Goal: Information Seeking & Learning: Learn about a topic

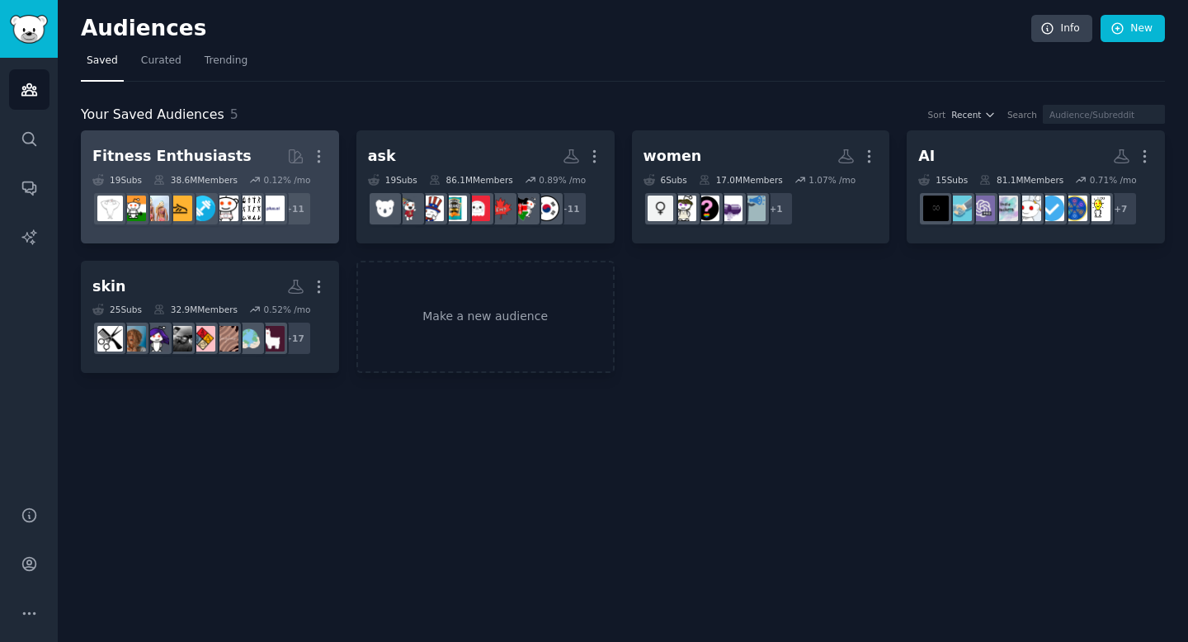
click at [210, 152] on div "Fitness Enthusiasts" at bounding box center [171, 156] width 159 height 21
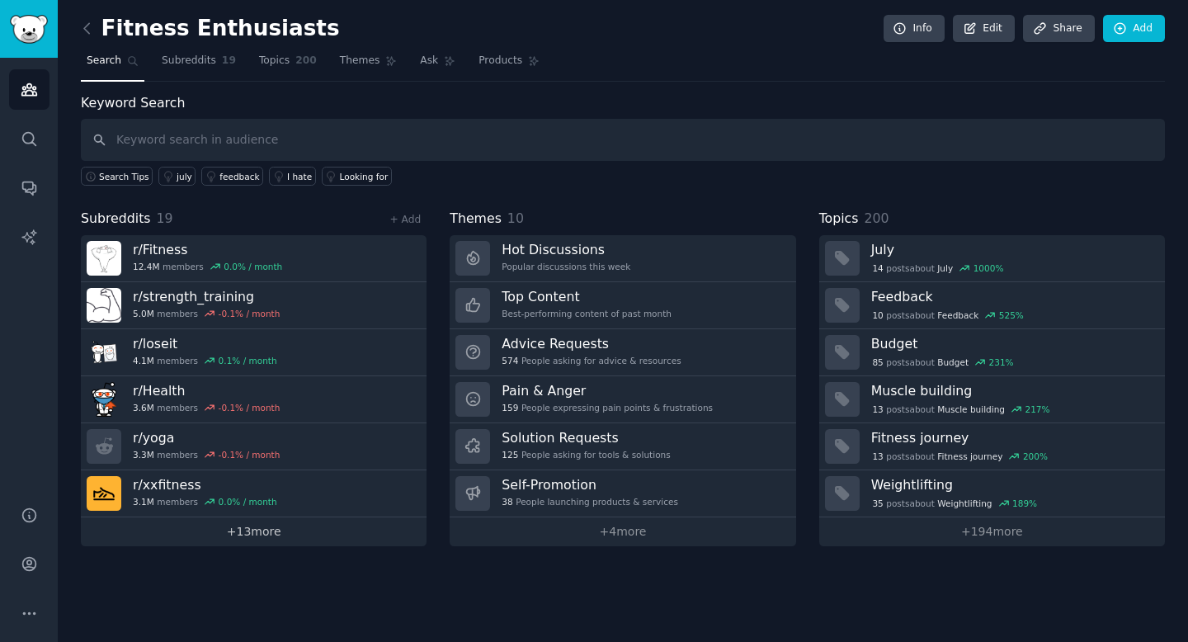
click at [248, 532] on link "+ 13 more" at bounding box center [254, 531] width 346 height 29
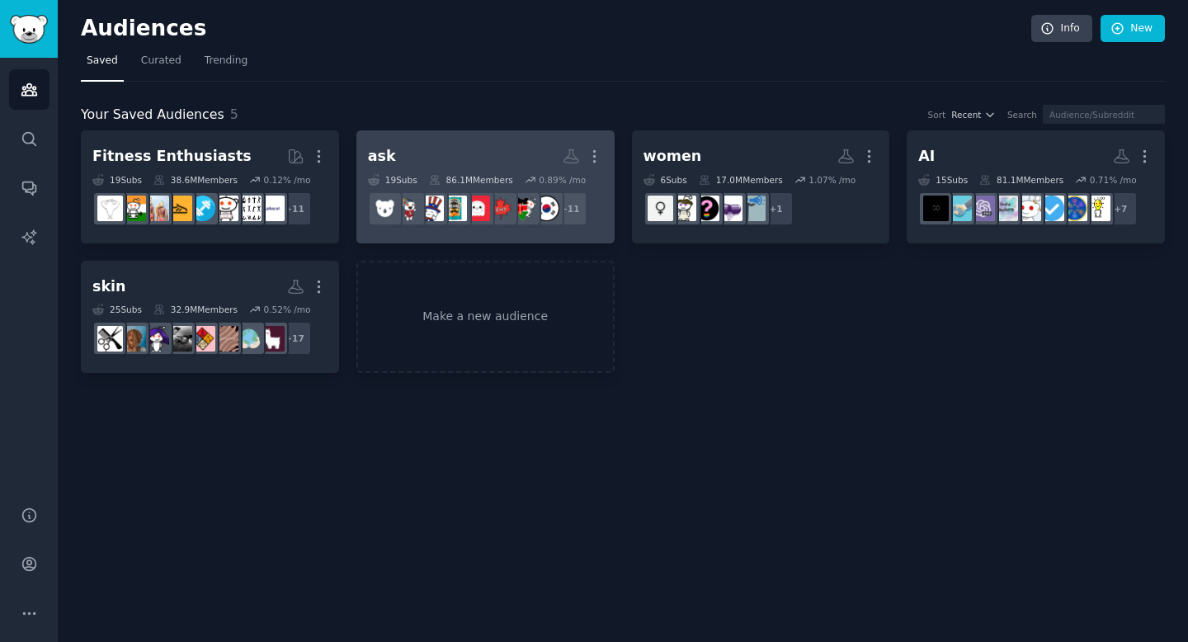
click at [455, 163] on h2 "ask More" at bounding box center [485, 156] width 235 height 29
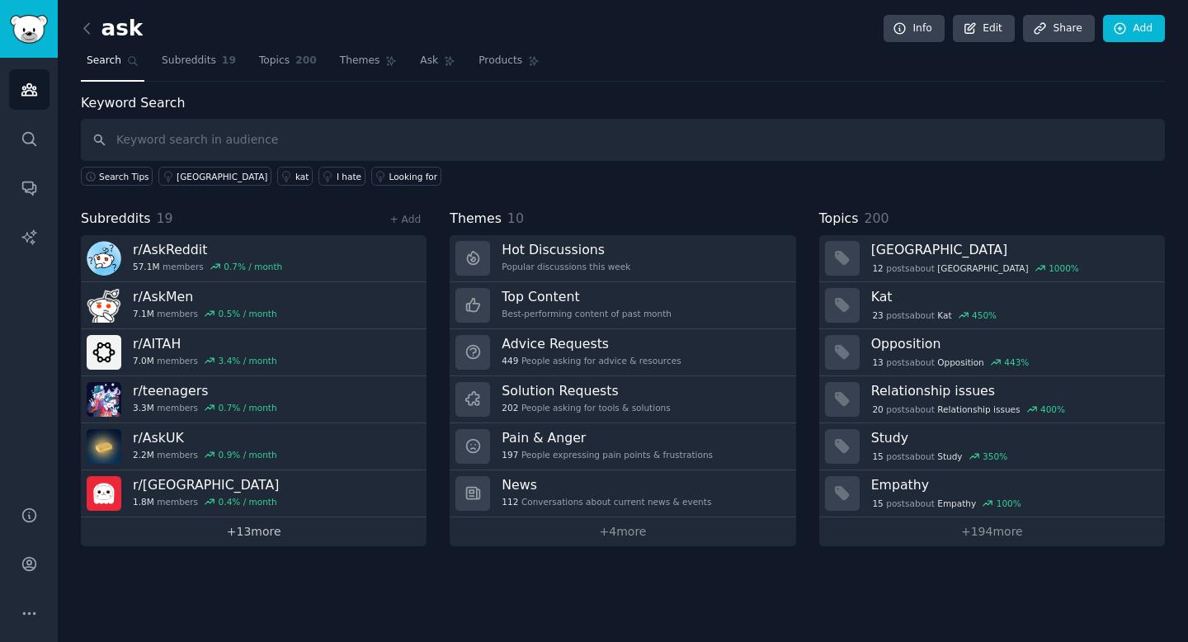
click at [285, 543] on link "+ 13 more" at bounding box center [254, 531] width 346 height 29
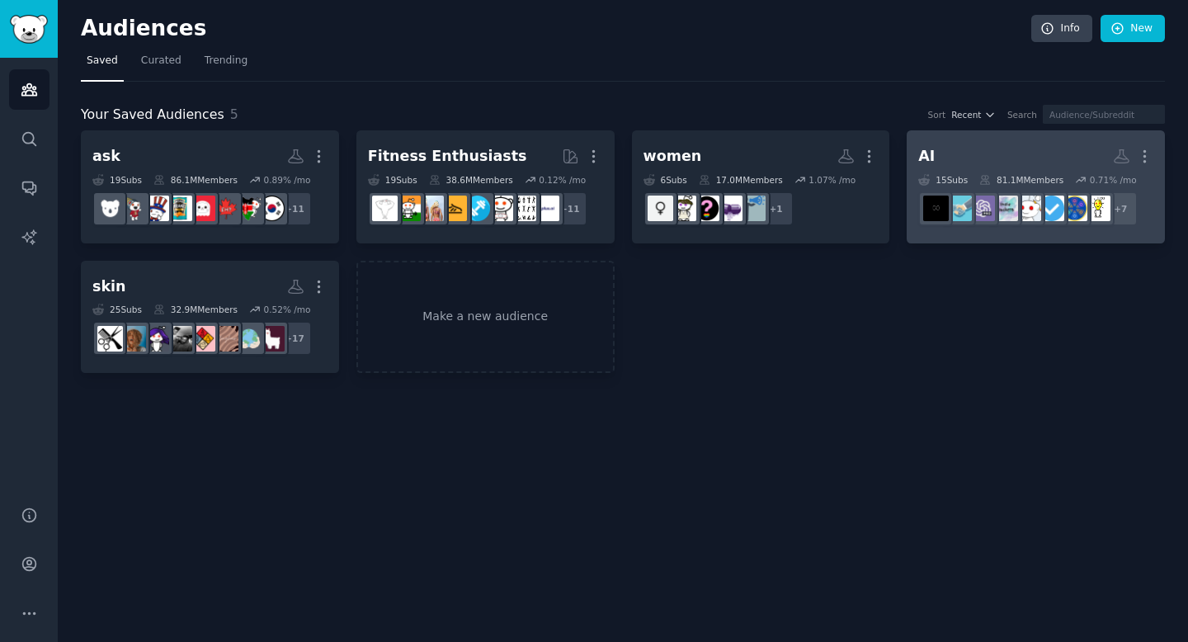
click at [913, 167] on link "AI More 15 Sub s 81.1M Members 0.71 % /mo + 7" at bounding box center [1036, 186] width 258 height 113
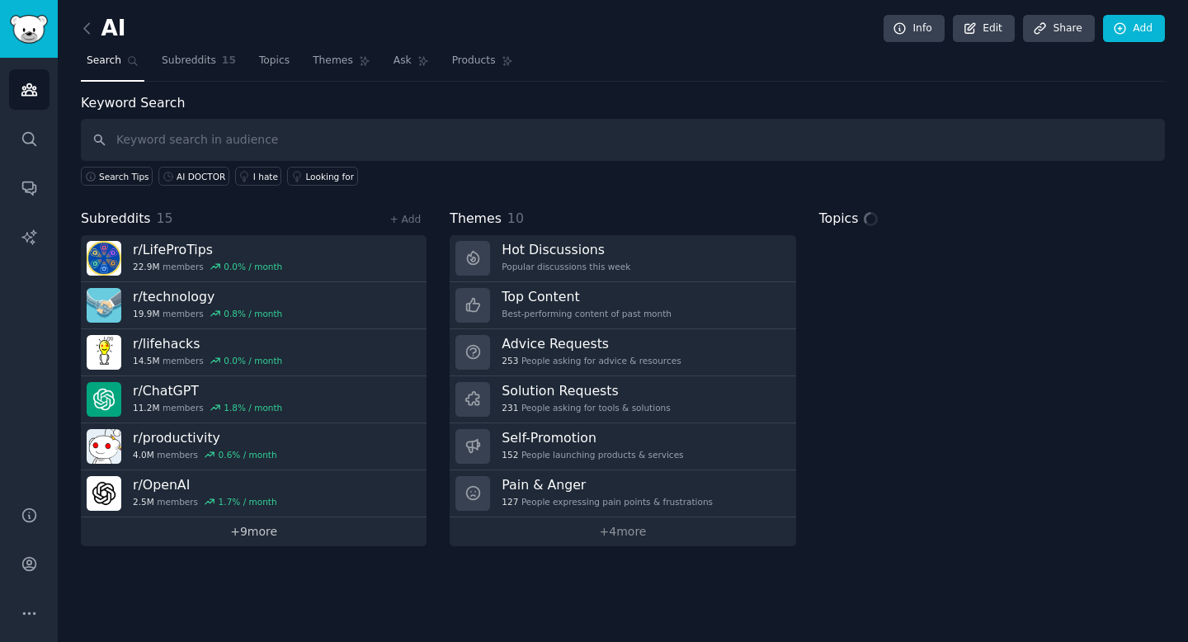
click at [306, 523] on link "+ 9 more" at bounding box center [254, 531] width 346 height 29
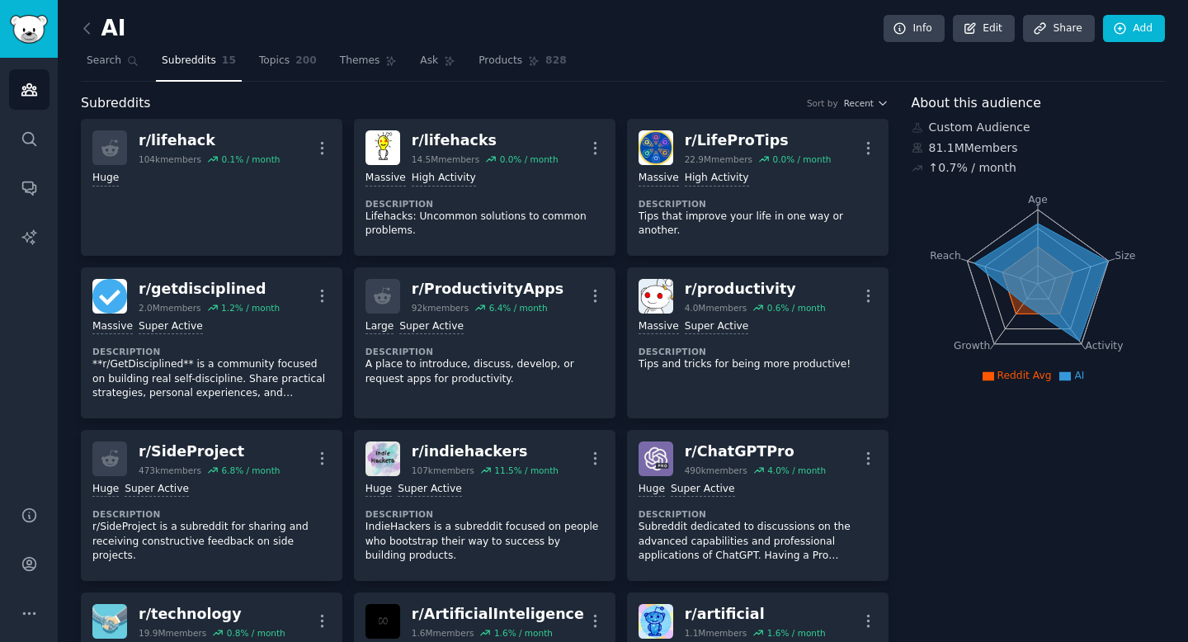
click at [305, 101] on div "Subreddits Sort by Recent" at bounding box center [485, 103] width 808 height 21
click at [104, 52] on link "Search" at bounding box center [113, 65] width 64 height 34
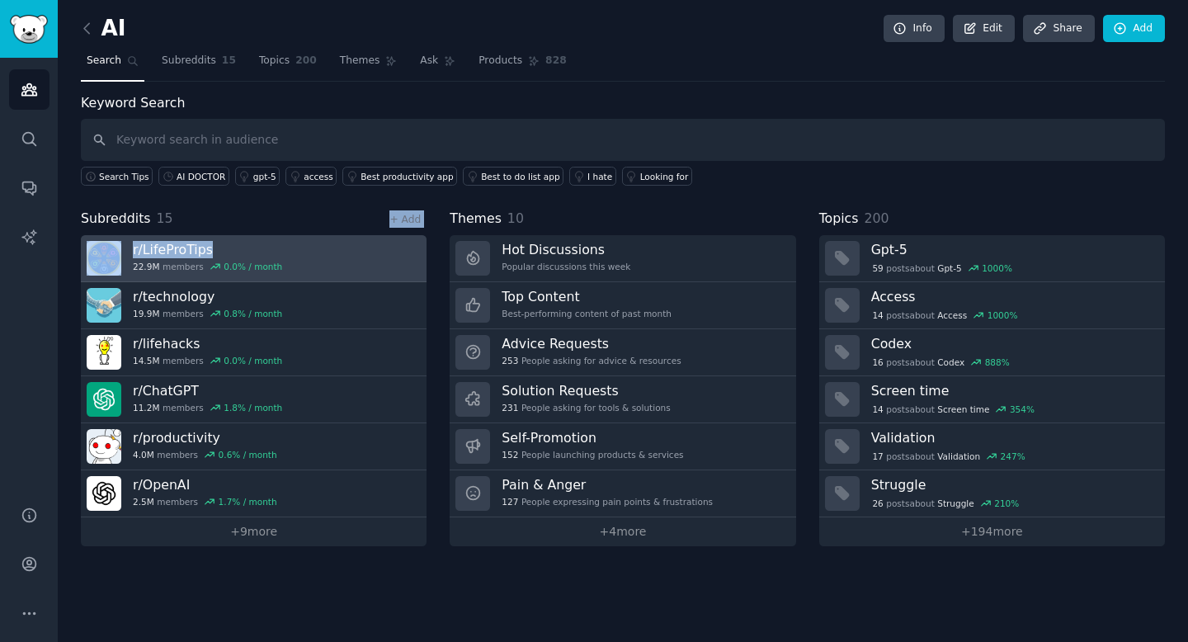
drag, startPoint x: 238, startPoint y: 222, endPoint x: 217, endPoint y: 244, distance: 30.9
click at [217, 244] on div "Subreddits 15 + Add r/ LifeProTips 22.9M members 0.0 % / month r/ technology 19…" at bounding box center [254, 378] width 346 height 338
copy div "+ Add r/ LifeProTips"
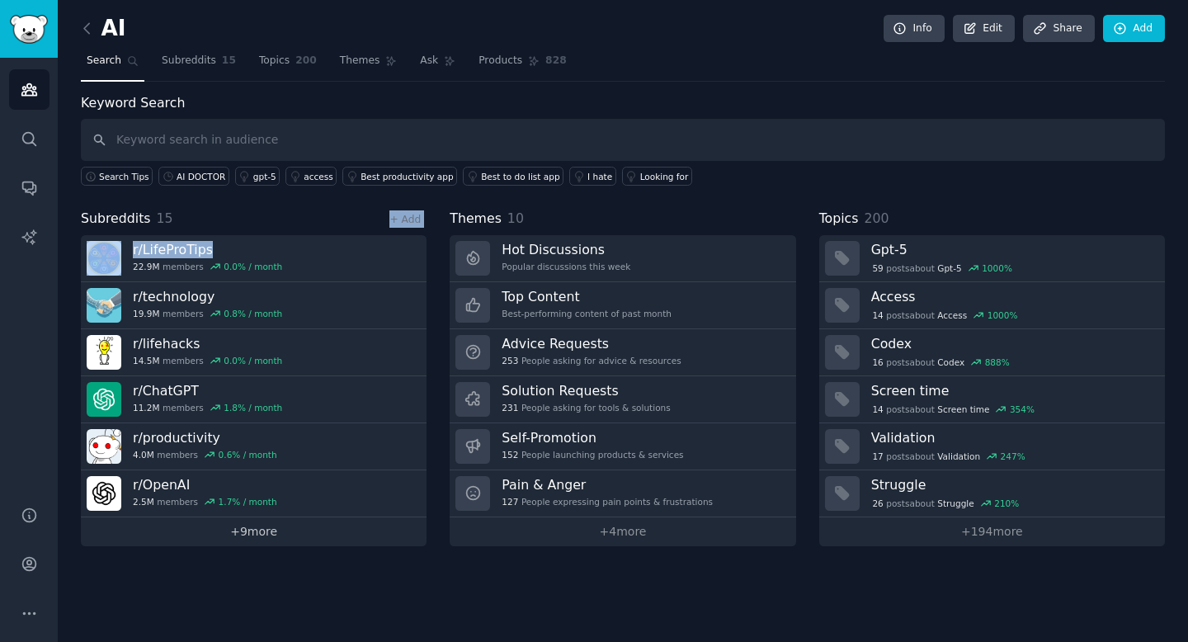
click at [256, 532] on link "+ 9 more" at bounding box center [254, 531] width 346 height 29
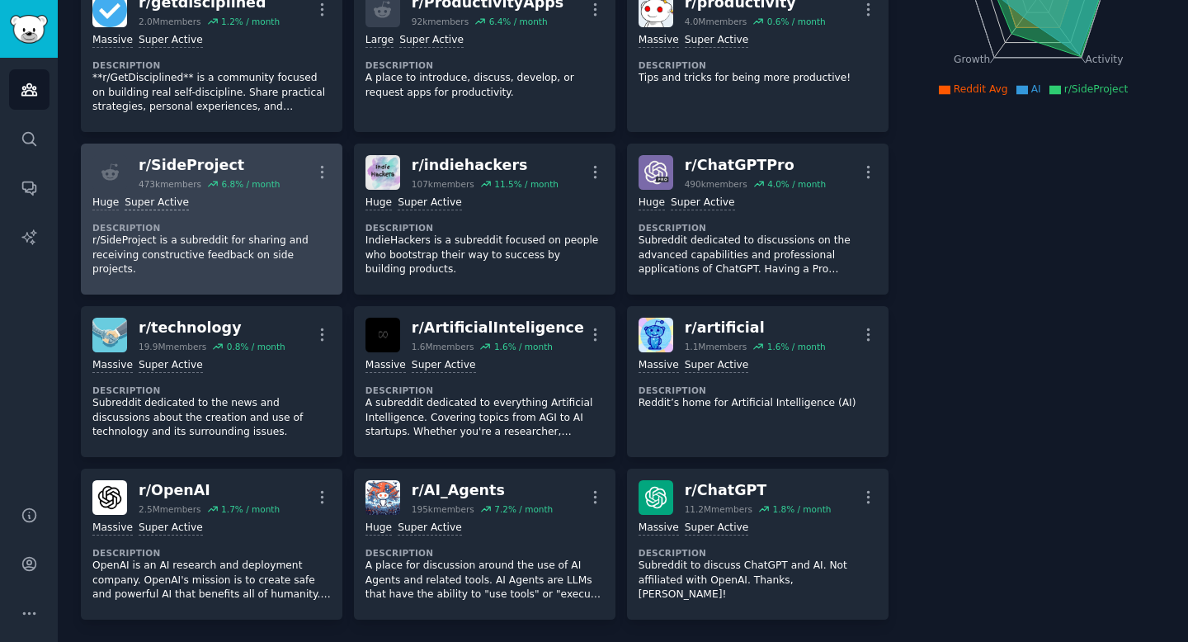
scroll to position [228, 0]
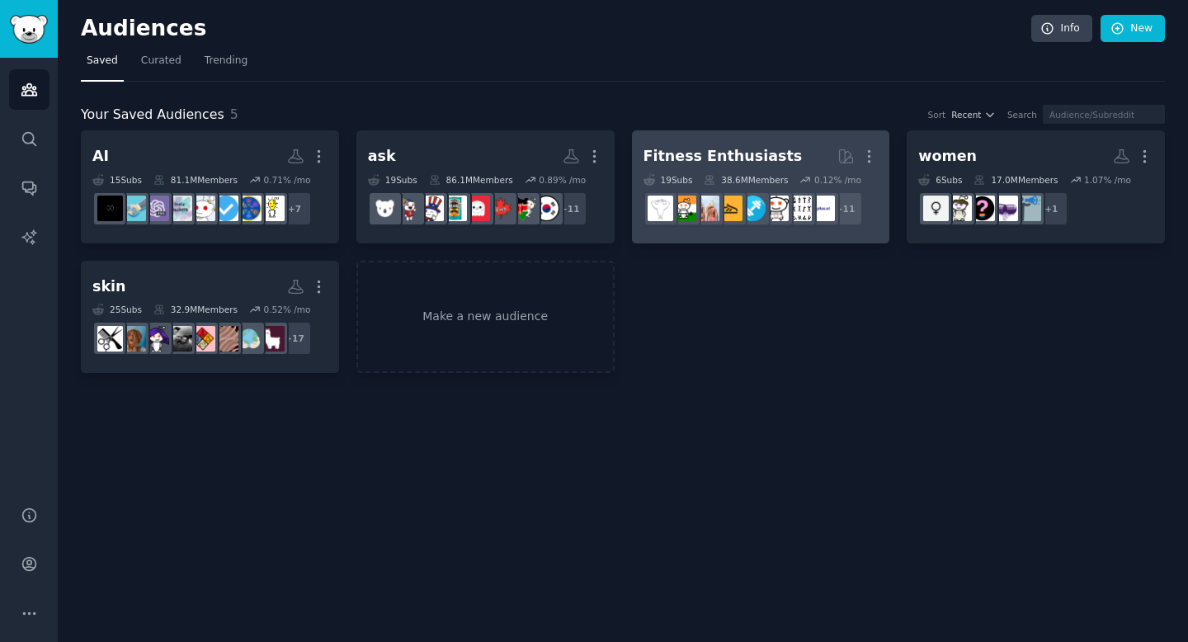
click at [710, 155] on div "Fitness Enthusiasts" at bounding box center [723, 156] width 159 height 21
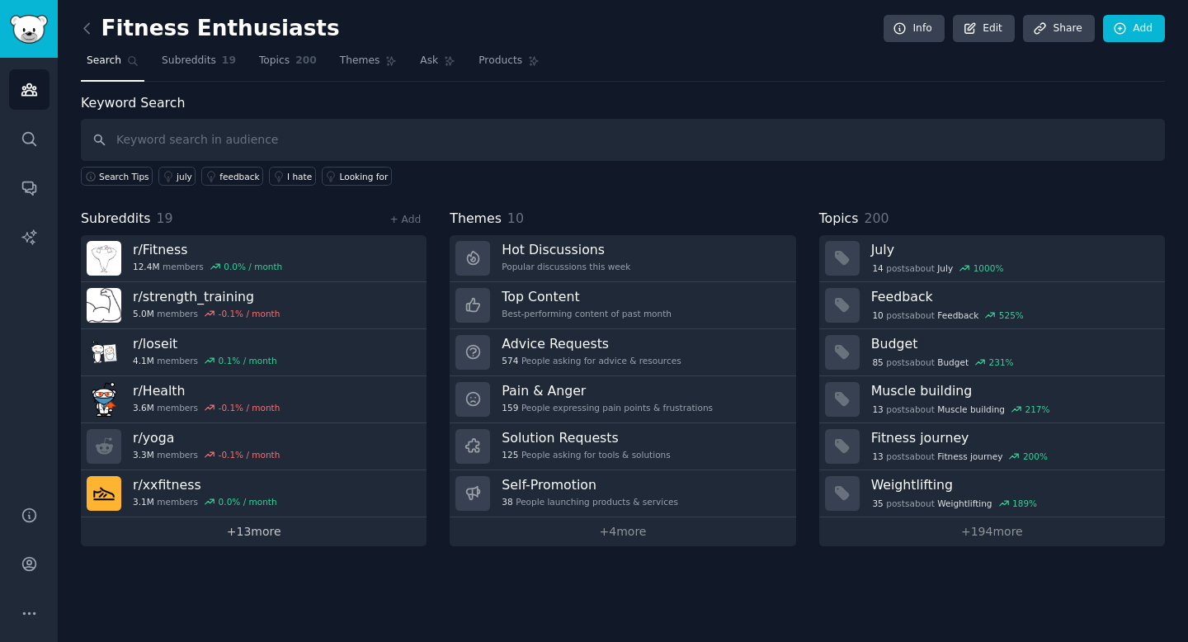
click at [277, 531] on link "+ 13 more" at bounding box center [254, 531] width 346 height 29
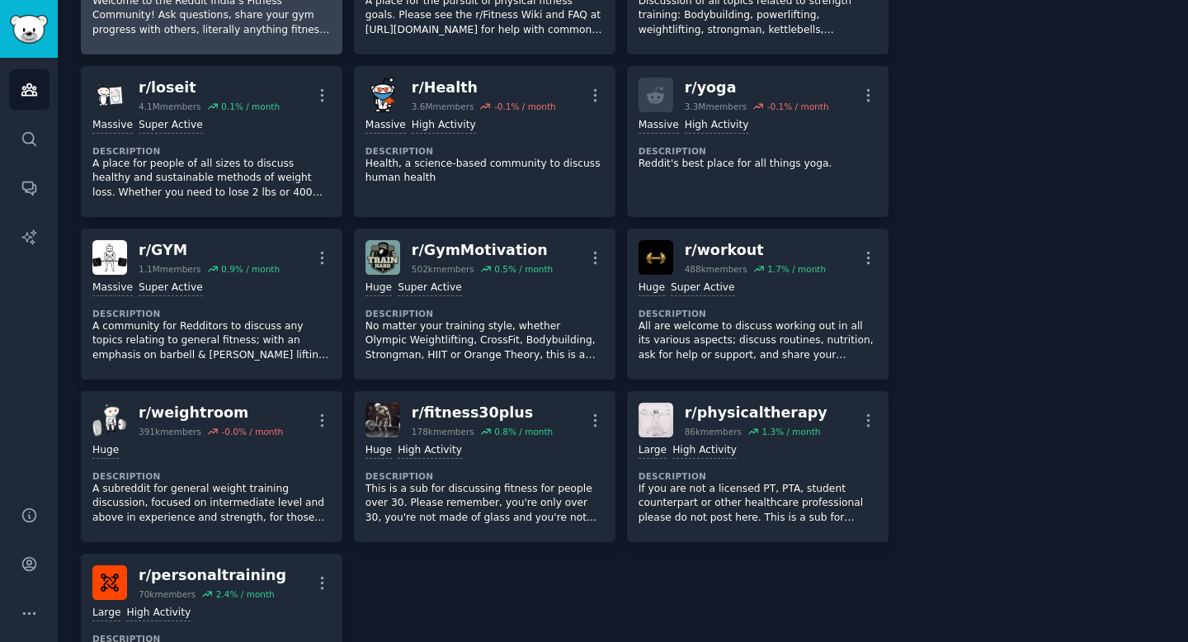
scroll to position [549, 0]
